Goal: Complete application form

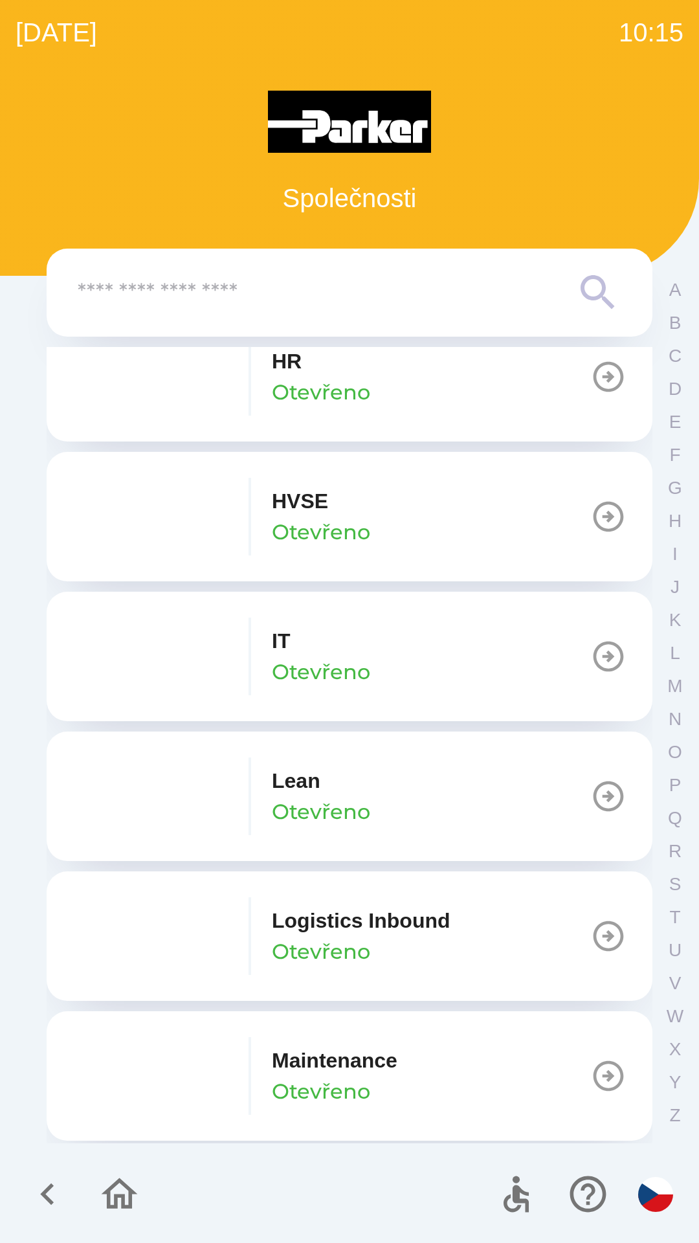
scroll to position [595, 0]
click at [301, 640] on div "IT Otevřeno" at bounding box center [321, 655] width 98 height 62
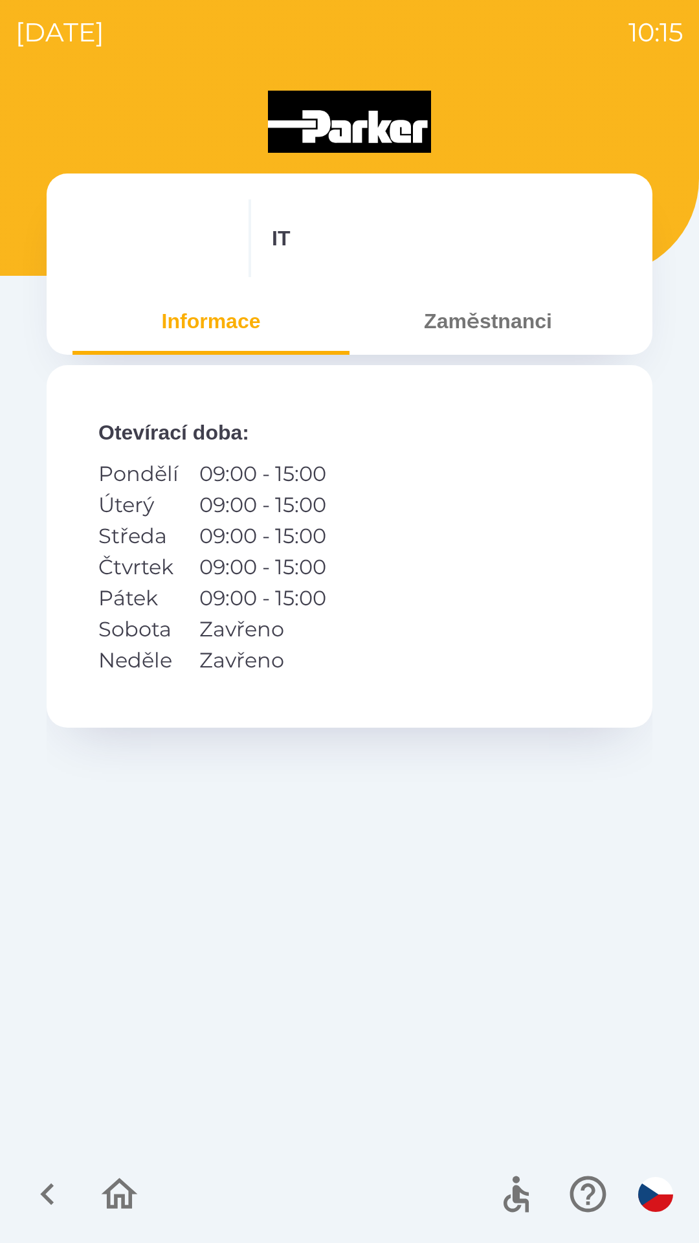
click at [459, 320] on button "Zaměstnanci" at bounding box center [487, 321] width 277 height 47
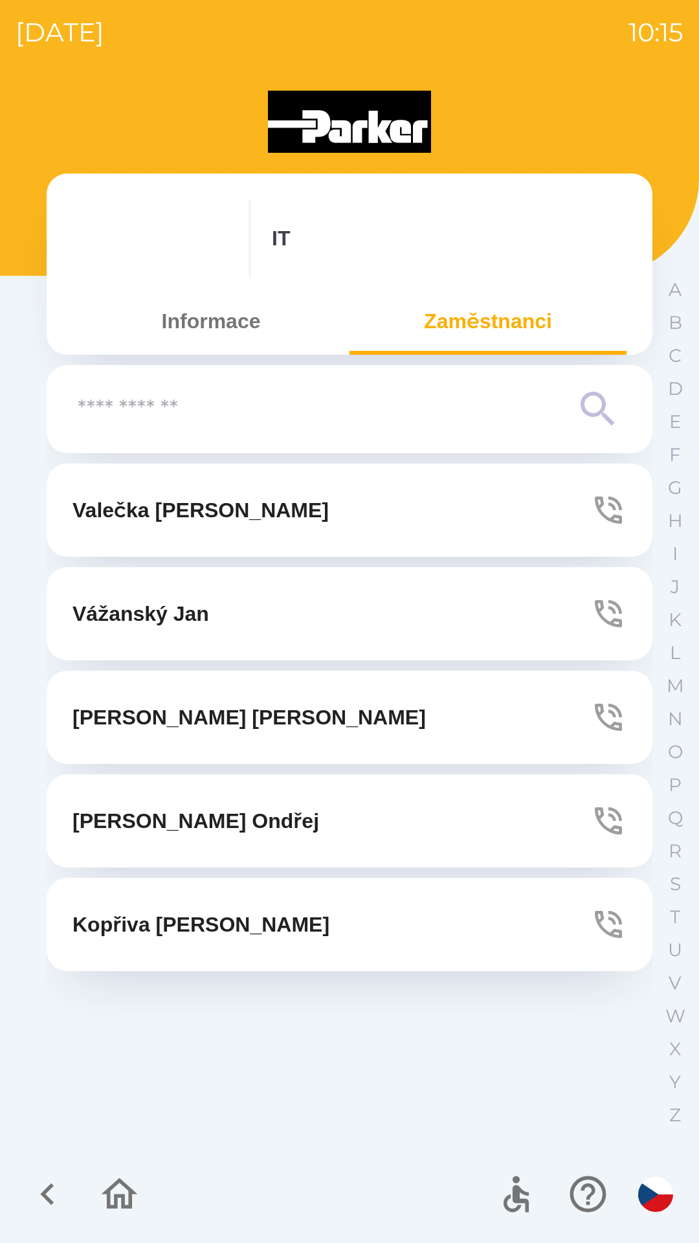
click at [608, 616] on icon "button" at bounding box center [608, 613] width 36 height 36
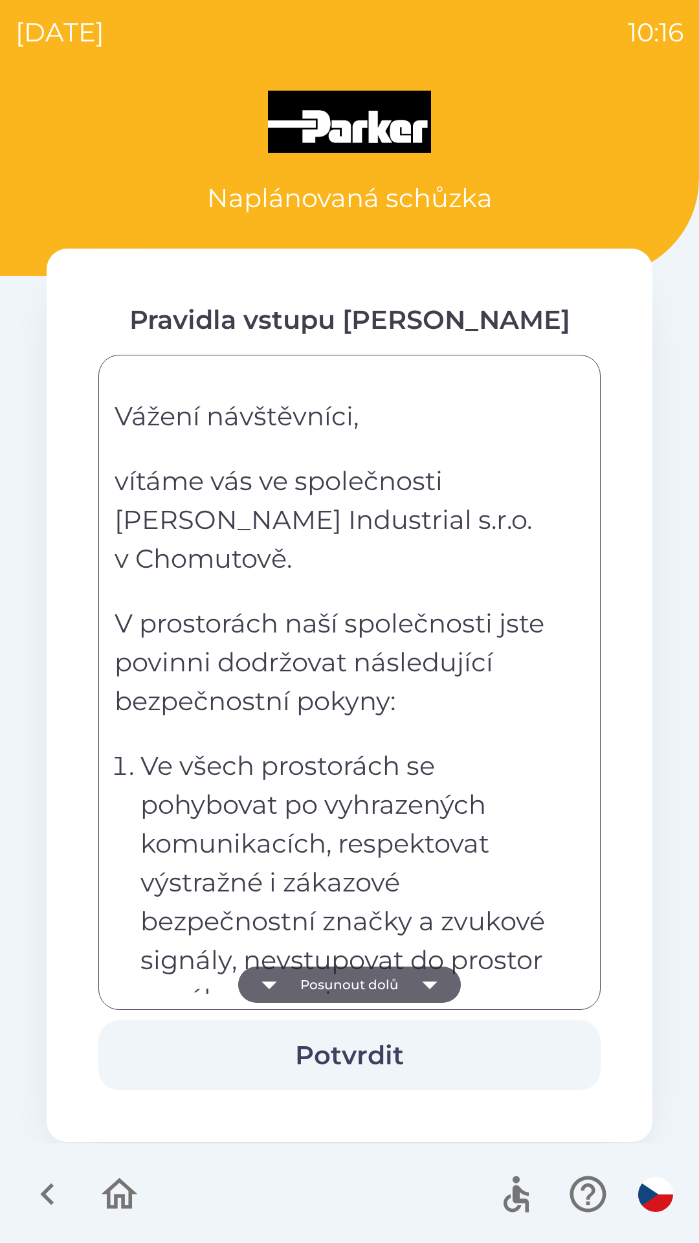
click at [309, 875] on p "Ve všech prostorách se pohybovat po vyhrazených komunikacích, respektovat výstr…" at bounding box center [353, 901] width 426 height 311
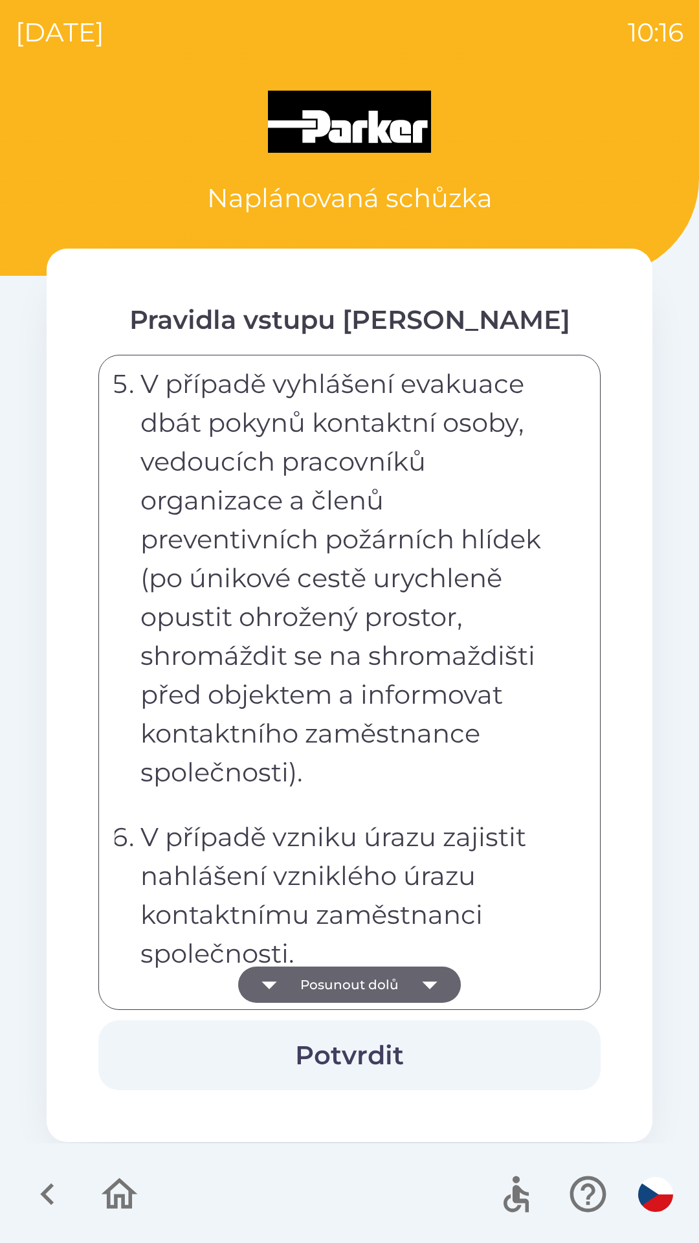
click at [346, 870] on p "V případě vzniku úrazu zajistit nahlášení vzniklého úrazu kontaktnímu zaměstnan…" at bounding box center [353, 894] width 426 height 155
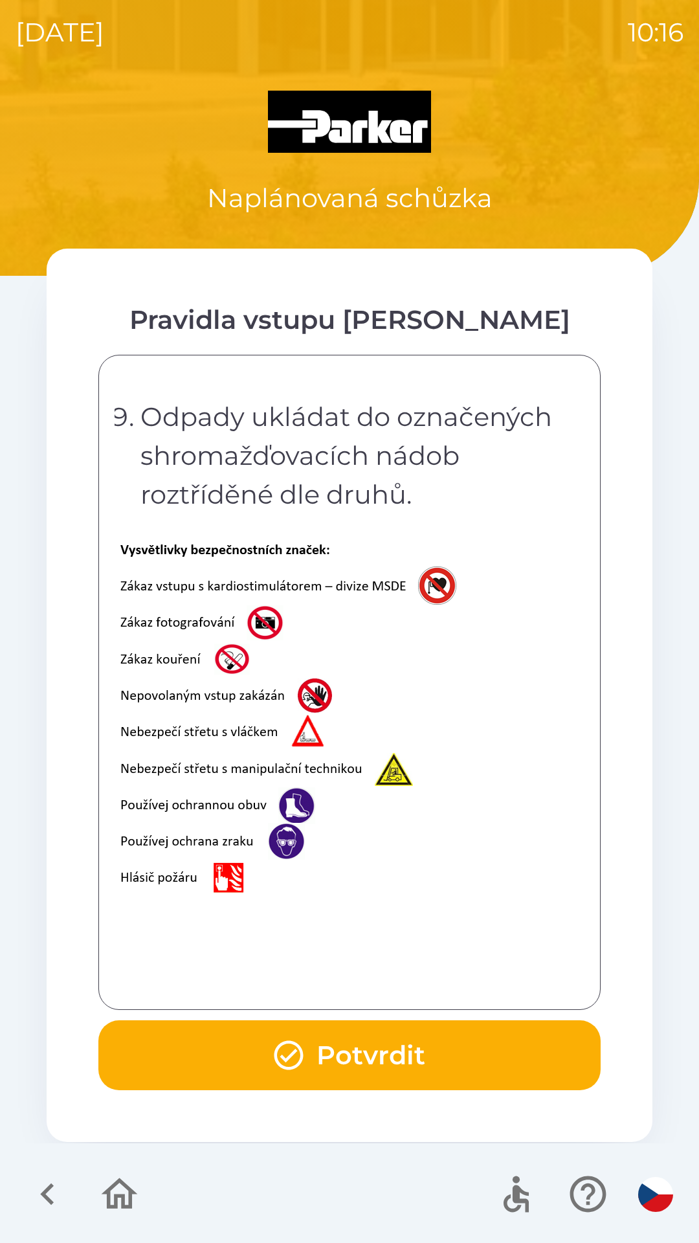
scroll to position [2581, 0]
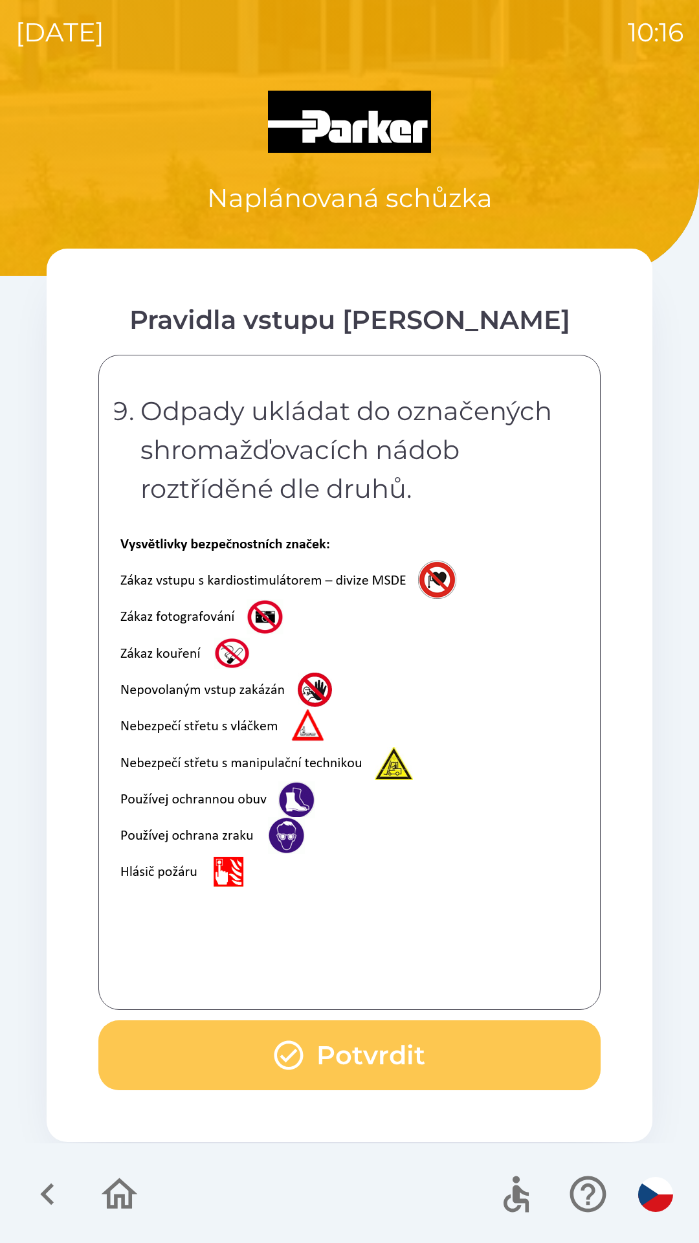
click at [333, 1041] on button "Potvrdit" at bounding box center [349, 1055] width 502 height 70
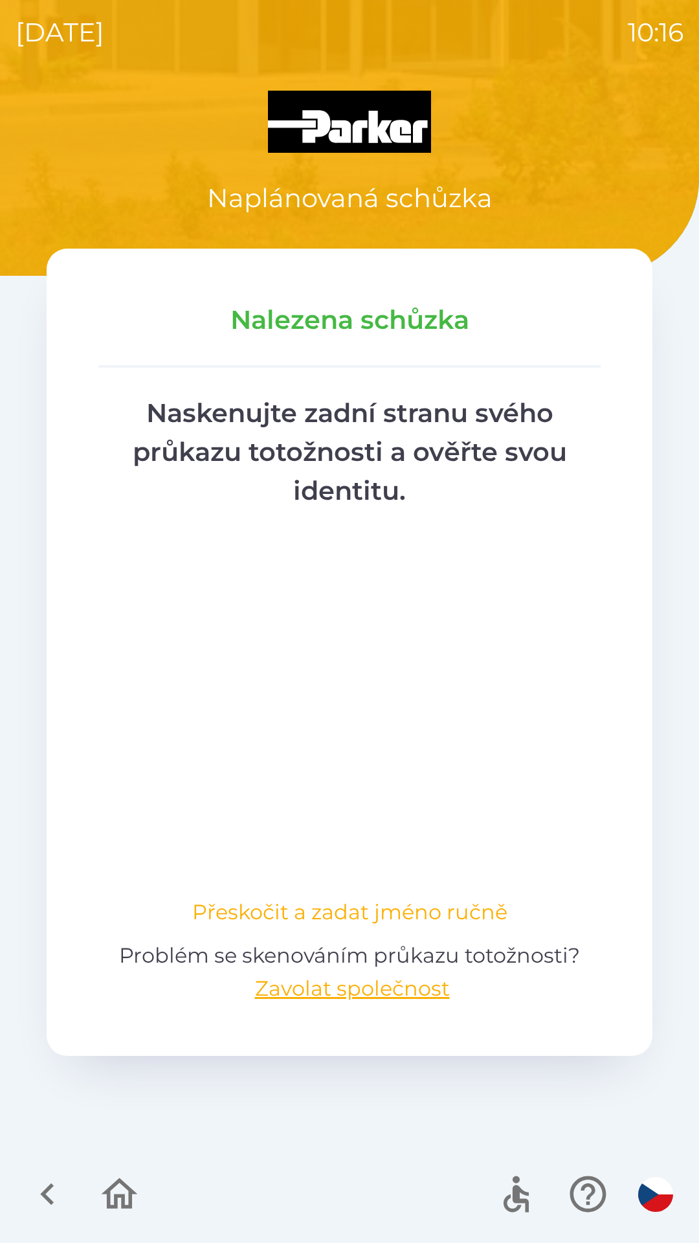
click at [301, 914] on button "Přeskočit a zadat jméno ručně" at bounding box center [350, 911] width 326 height 31
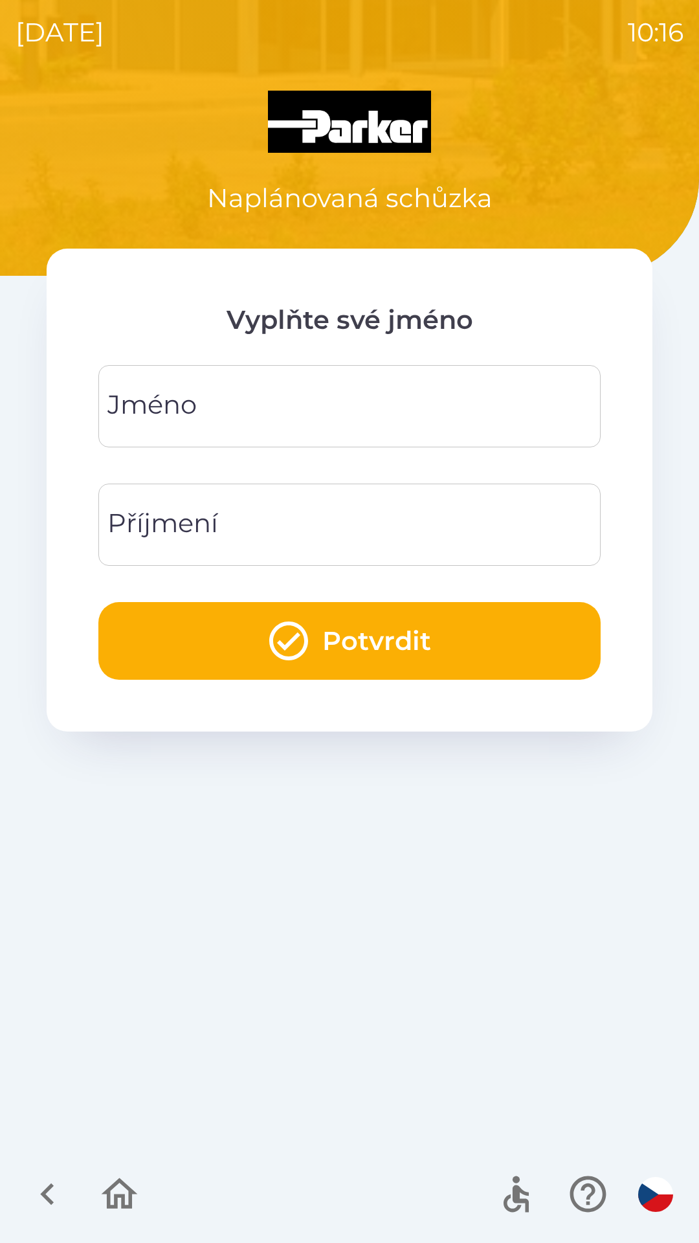
click at [167, 408] on div "[PERSON_NAME]" at bounding box center [349, 406] width 502 height 82
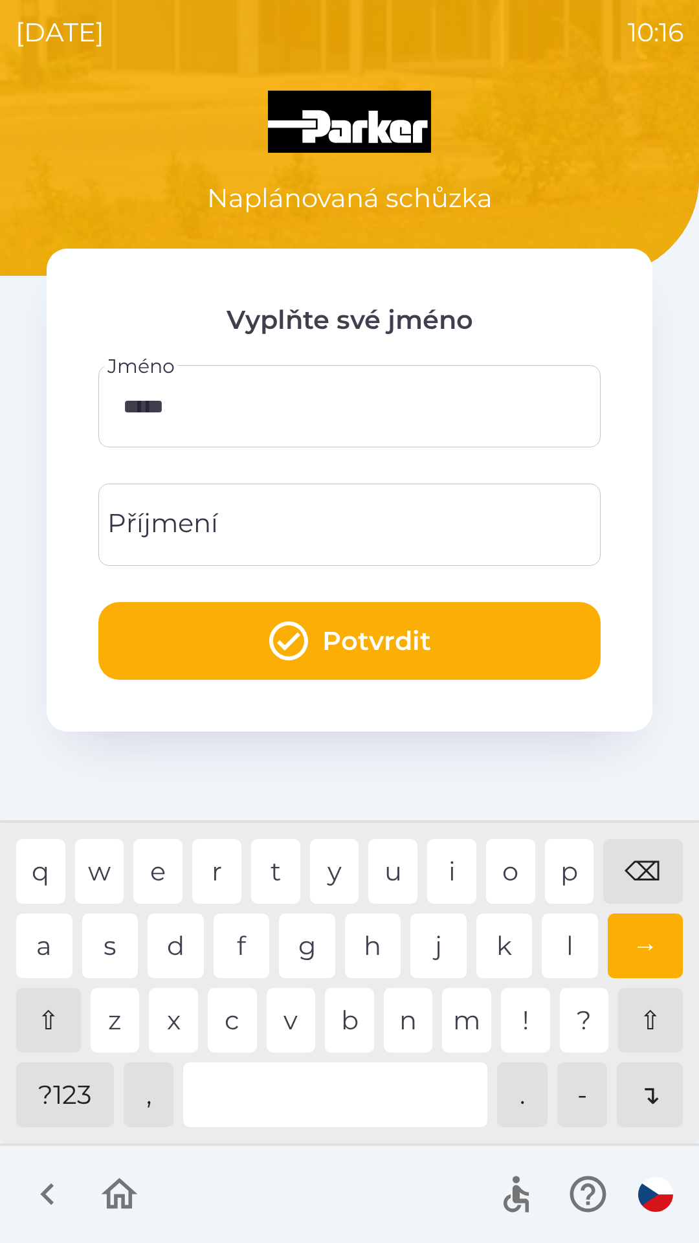
type input "******"
click at [186, 515] on div "Příjmení Příjmení" at bounding box center [349, 524] width 502 height 82
click at [238, 1017] on div "c" at bounding box center [232, 1020] width 49 height 65
type input "******"
click at [321, 639] on button "Potvrdit" at bounding box center [349, 641] width 502 height 78
